Goal: Use online tool/utility: Utilize a website feature to perform a specific function

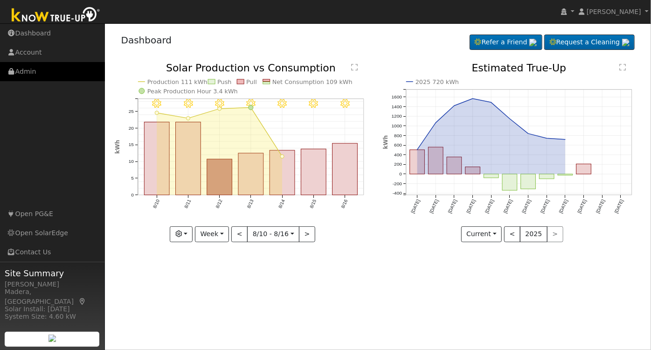
click at [34, 76] on link "Admin" at bounding box center [52, 71] width 105 height 19
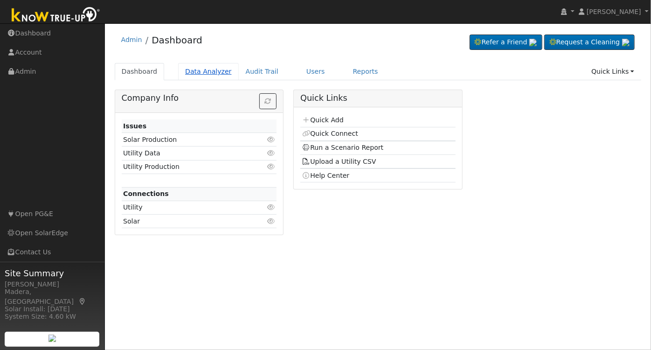
click at [190, 69] on link "Data Analyzer" at bounding box center [208, 71] width 61 height 17
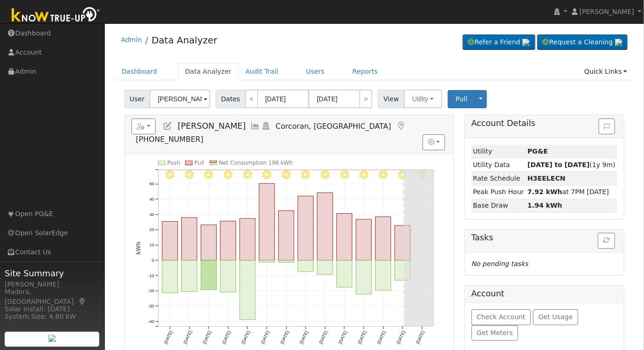
click at [187, 99] on input "[PERSON_NAME]" at bounding box center [180, 98] width 61 height 19
click at [187, 99] on input "Jamal Ahmed" at bounding box center [180, 98] width 61 height 19
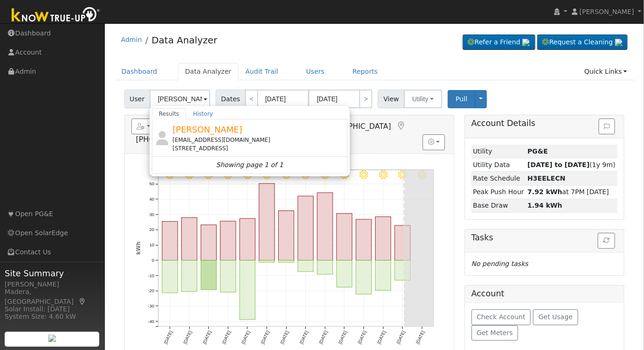
click at [261, 134] on div "Casey Brown hellacleancasey@gmail.com 4743 North Seventh Street, Fresno, CA 937…" at bounding box center [258, 137] width 173 height 29
type input "Casey Brown"
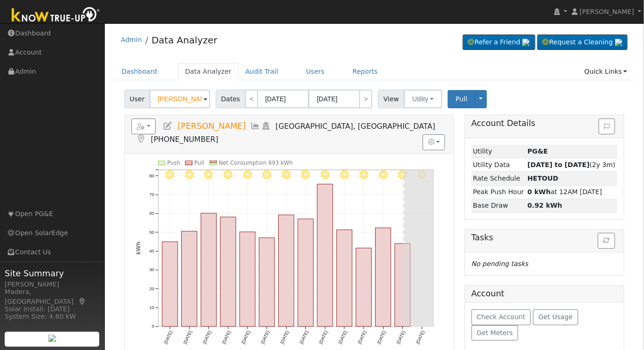
click at [251, 122] on icon at bounding box center [256, 126] width 10 height 8
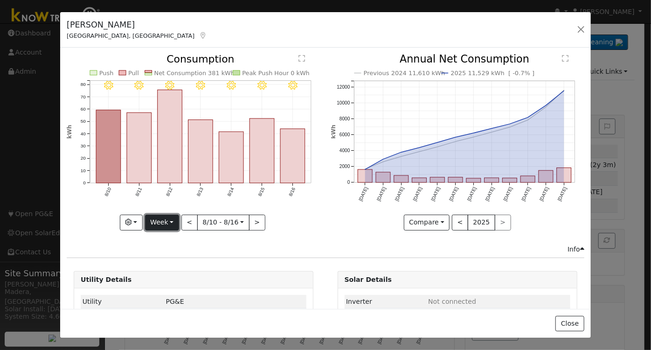
click at [157, 215] on button "Week" at bounding box center [162, 222] width 34 height 16
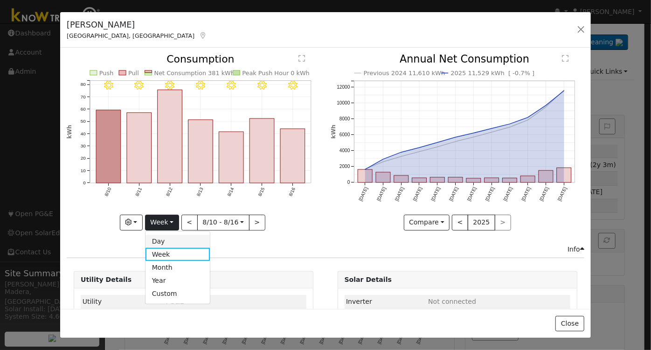
click at [171, 238] on link "Day" at bounding box center [177, 240] width 65 height 13
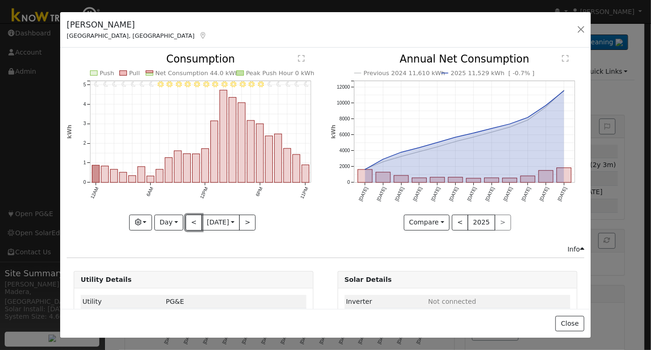
click at [190, 222] on button "<" at bounding box center [194, 222] width 16 height 16
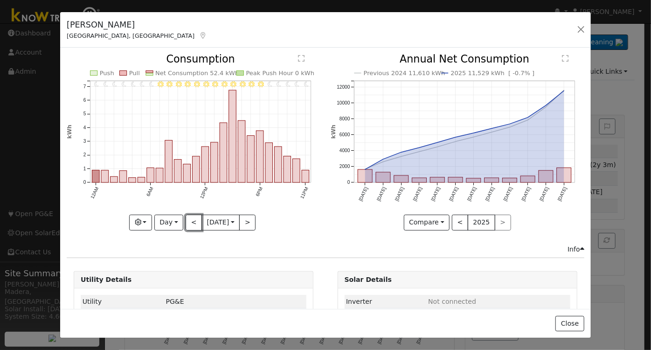
click at [190, 222] on button "<" at bounding box center [194, 222] width 16 height 16
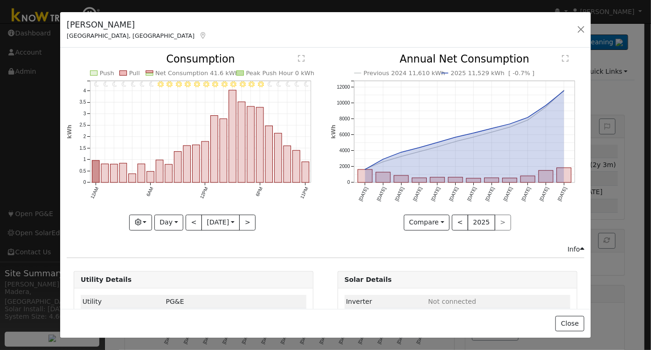
click at [190, 222] on div "11PM - Clear 10PM - Clear 9PM - Clear 8PM - Clear 7PM - Clear 6PM - Clear 5PM -…" at bounding box center [194, 142] width 254 height 176
click at [189, 220] on button "<" at bounding box center [194, 222] width 16 height 16
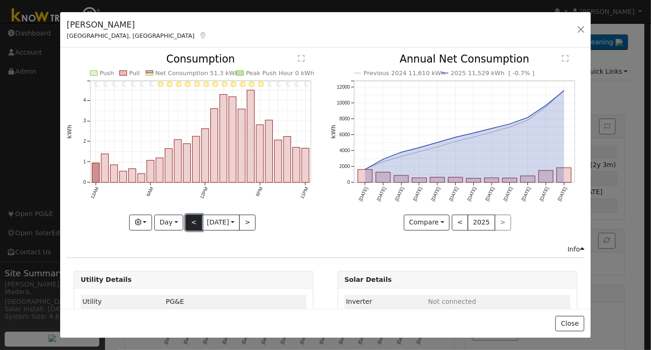
click at [189, 220] on button "<" at bounding box center [194, 222] width 16 height 16
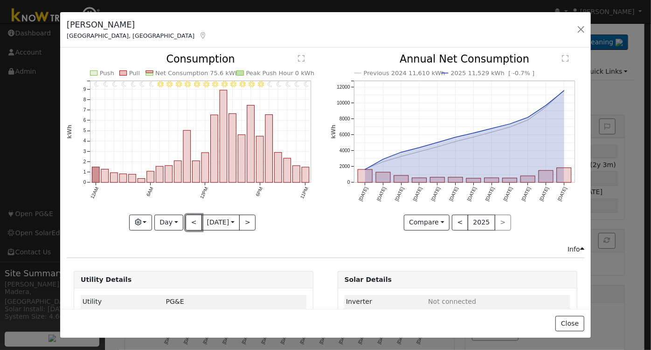
click at [187, 220] on button "<" at bounding box center [194, 222] width 16 height 16
type input "2025-08-11"
